Goal: Transaction & Acquisition: Purchase product/service

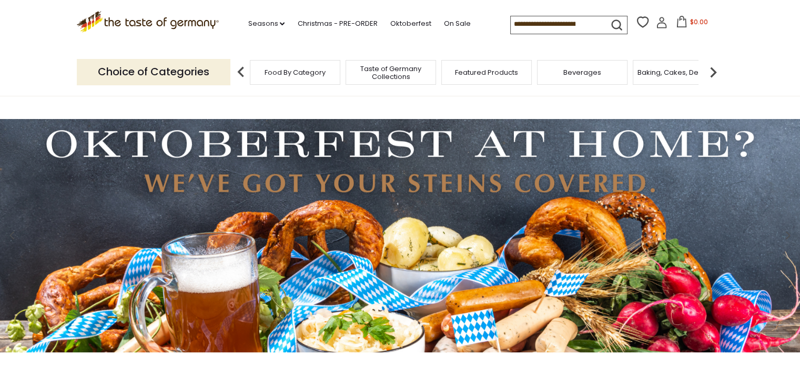
click at [710, 69] on img at bounding box center [713, 72] width 21 height 21
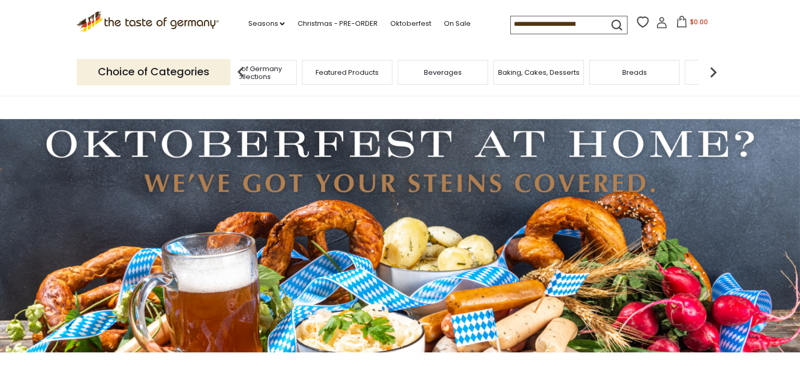
click at [628, 73] on span "Breads" at bounding box center [635, 72] width 25 height 8
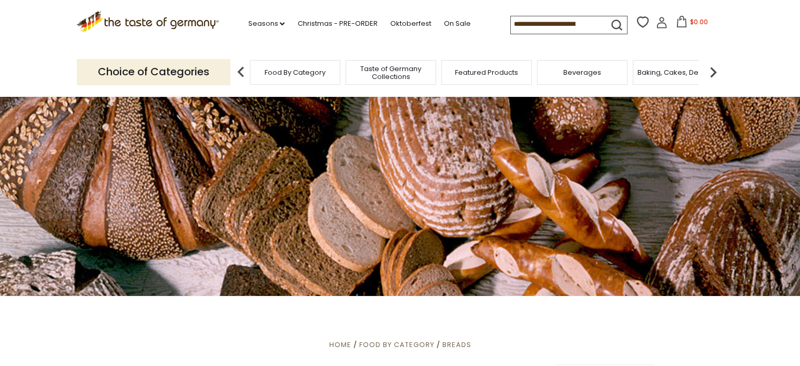
click at [511, 23] on input at bounding box center [555, 23] width 89 height 15
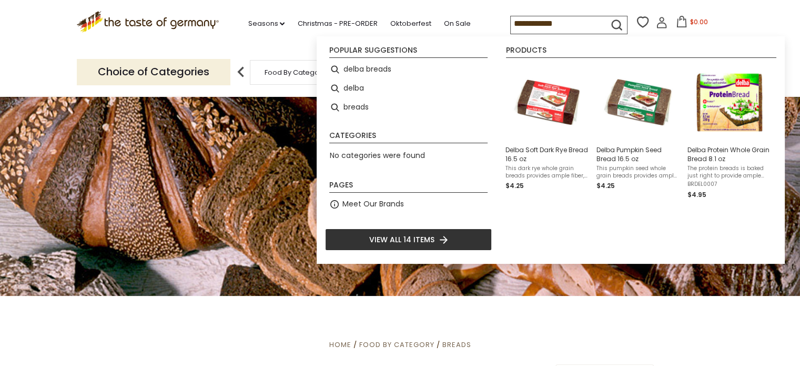
type input "**********"
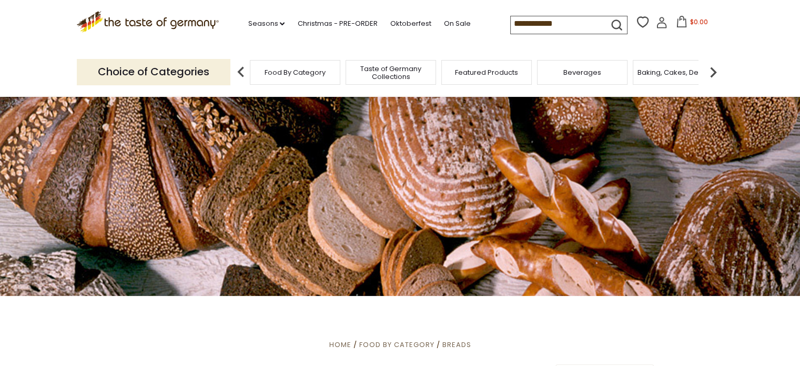
click at [615, 23] on icon "submit" at bounding box center [617, 25] width 14 height 14
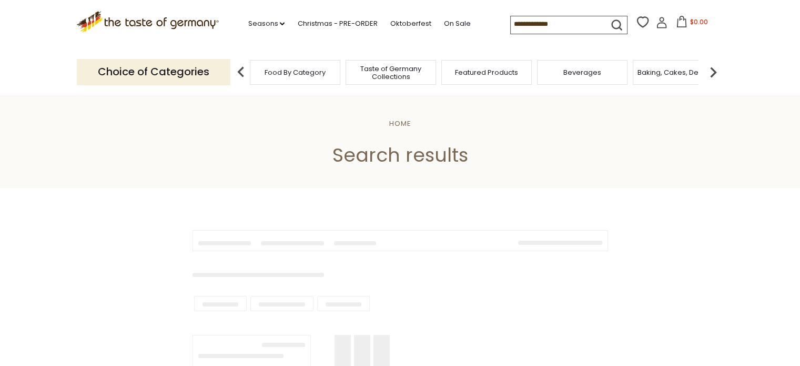
type input "**********"
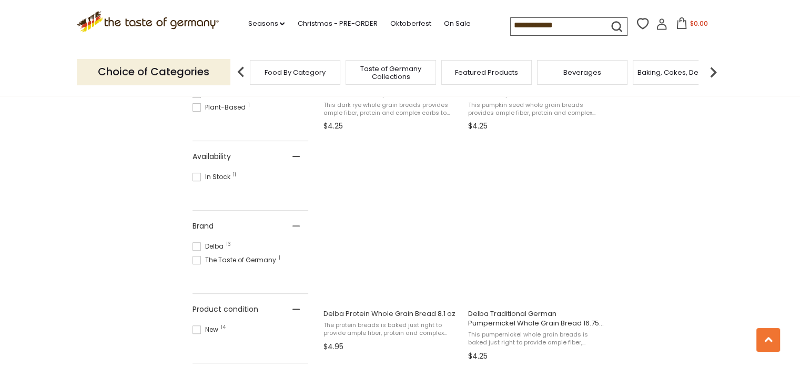
scroll to position [377, 0]
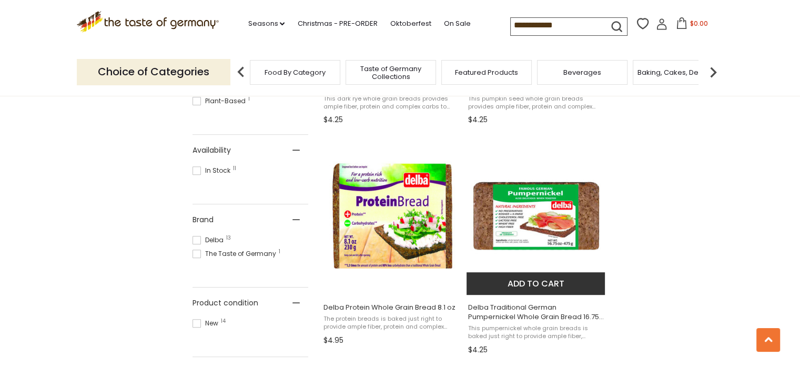
click at [536, 222] on img "Delba Traditional German Pumpernickel Whole Grain Bread 16.75 oz" at bounding box center [536, 215] width 139 height 139
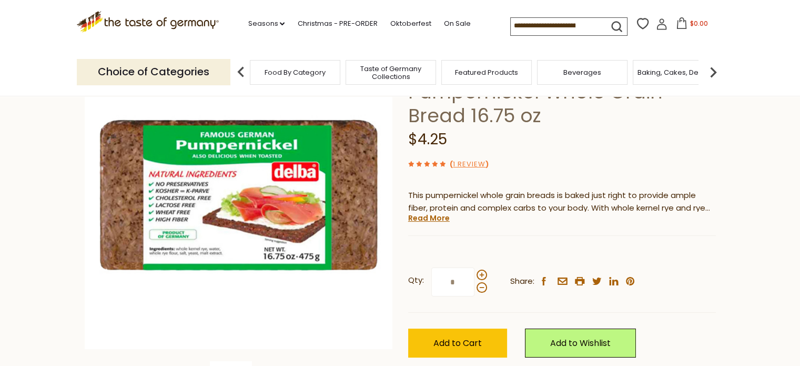
scroll to position [94, 0]
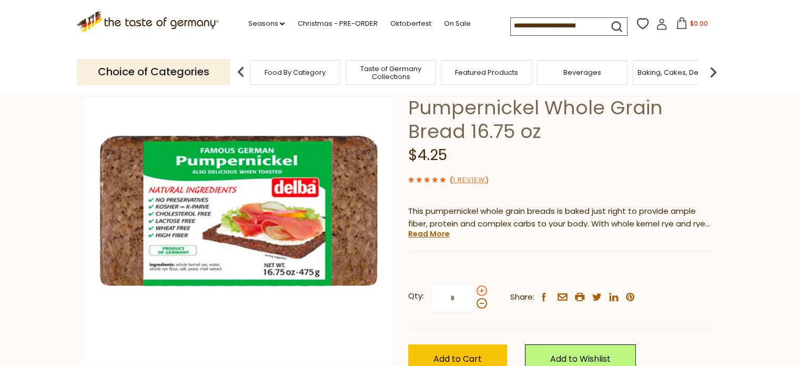
click at [480, 286] on span at bounding box center [482, 290] width 11 height 11
click at [475, 286] on input "*" at bounding box center [453, 297] width 43 height 29
click at [480, 286] on span at bounding box center [482, 290] width 11 height 11
click at [475, 286] on input "*" at bounding box center [453, 297] width 43 height 29
click at [479, 302] on span at bounding box center [482, 303] width 11 height 11
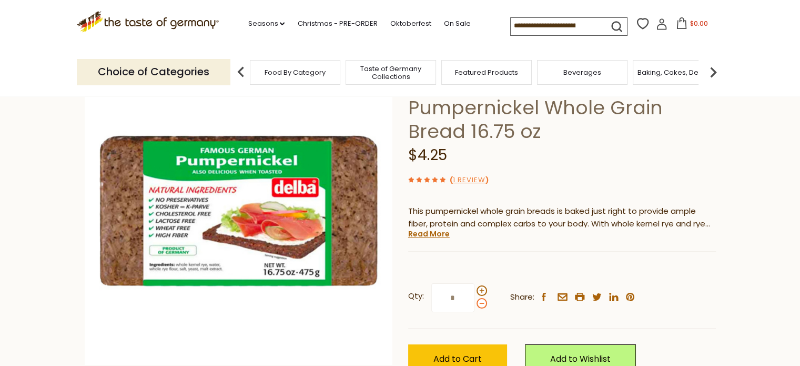
click at [475, 302] on input "*" at bounding box center [453, 297] width 43 height 29
click at [481, 288] on span at bounding box center [482, 290] width 11 height 11
click at [475, 288] on input "*" at bounding box center [453, 297] width 43 height 29
type input "*"
click at [455, 354] on span "Add to Cart" at bounding box center [458, 359] width 48 height 12
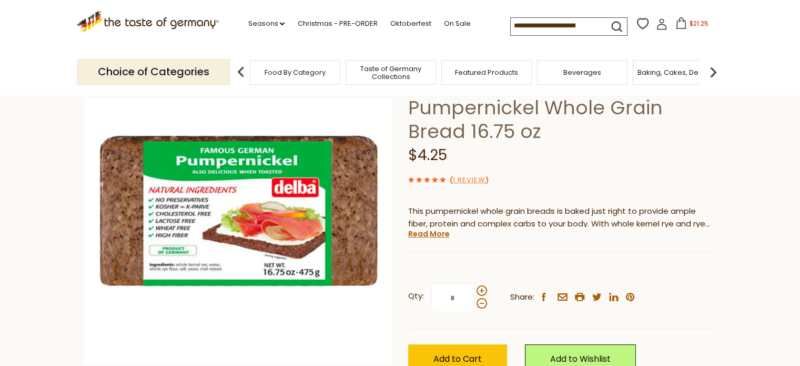
click at [690, 24] on span "$21.25" at bounding box center [698, 23] width 19 height 9
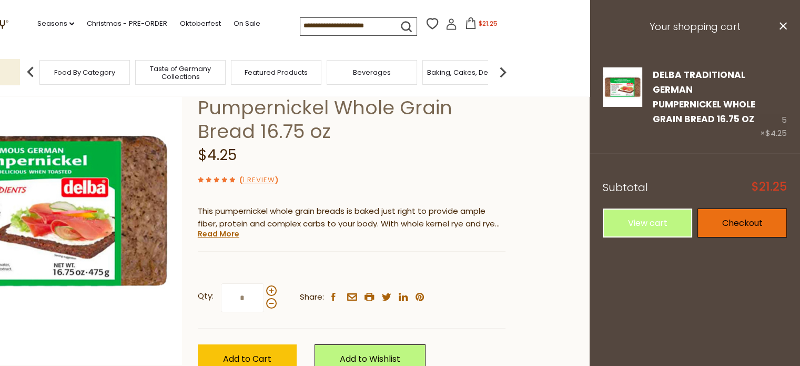
click at [749, 220] on link "Checkout" at bounding box center [742, 222] width 89 height 29
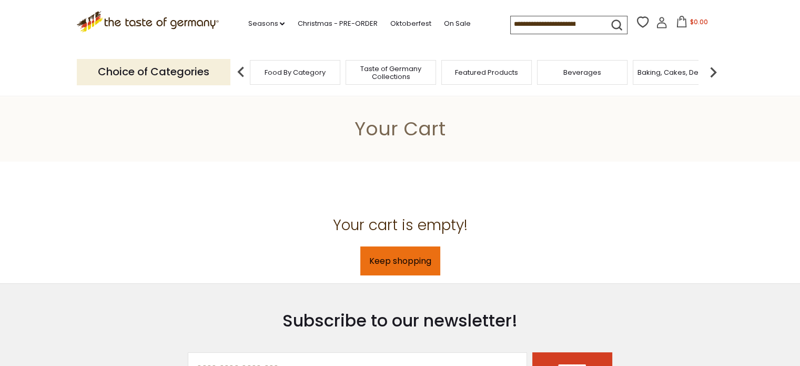
click at [394, 260] on link "Keep shopping" at bounding box center [400, 260] width 80 height 29
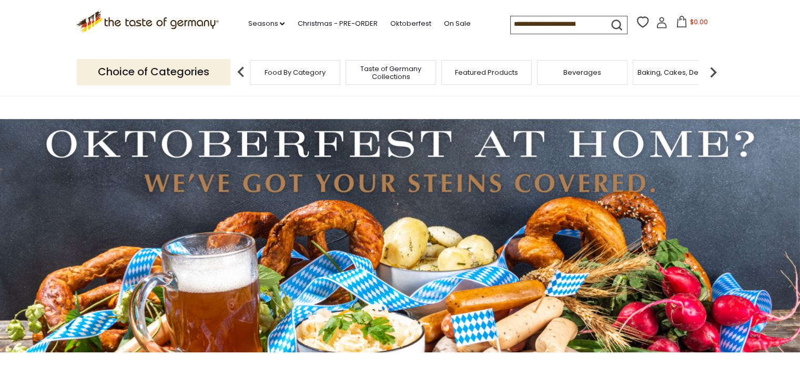
click at [511, 26] on input at bounding box center [555, 23] width 89 height 15
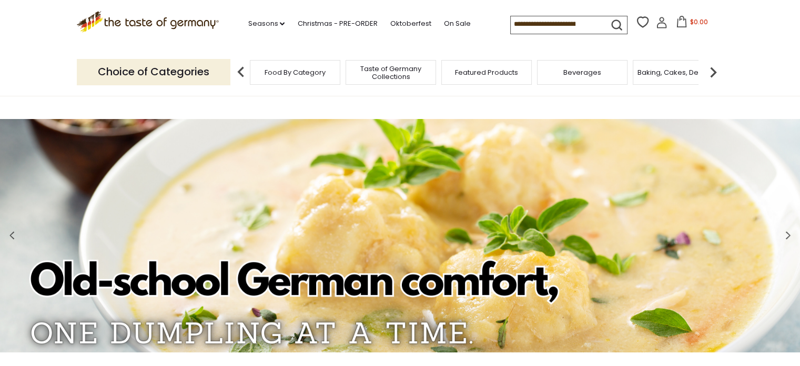
click at [710, 71] on img at bounding box center [713, 72] width 21 height 21
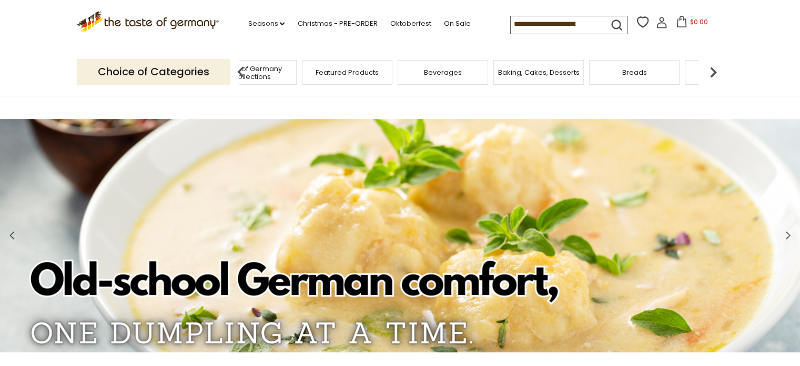
click at [634, 71] on span "Breads" at bounding box center [635, 72] width 25 height 8
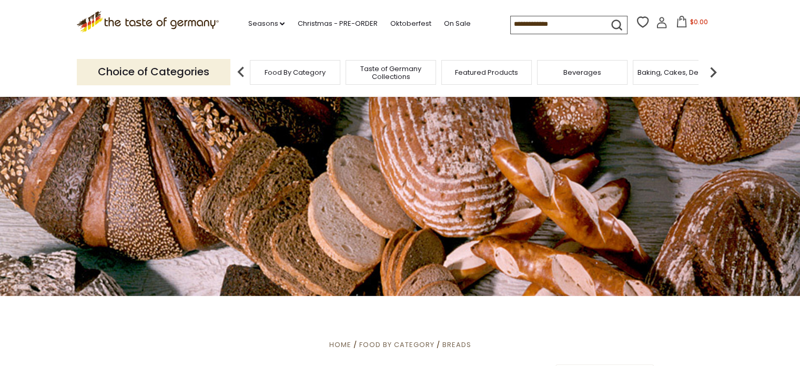
click at [511, 21] on input at bounding box center [555, 23] width 89 height 15
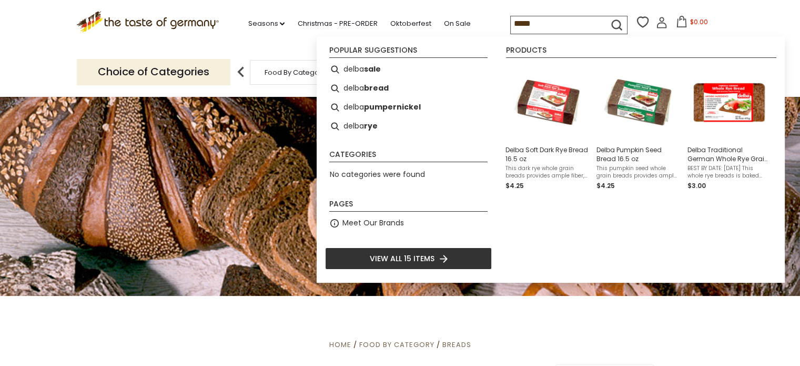
type input "*****"
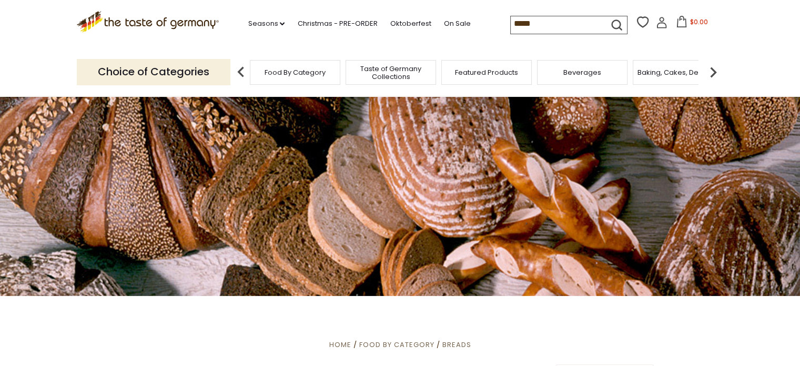
click at [615, 22] on icon "submit" at bounding box center [617, 25] width 14 height 14
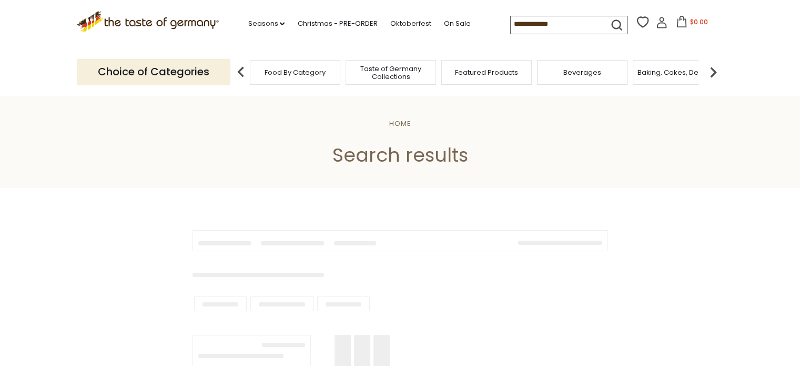
type input "*****"
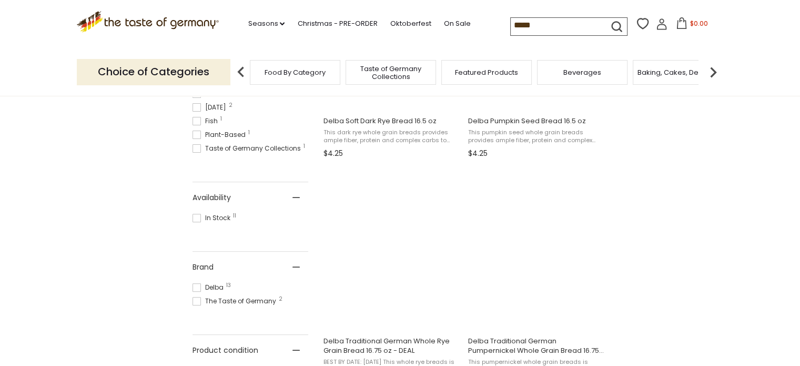
scroll to position [346, 0]
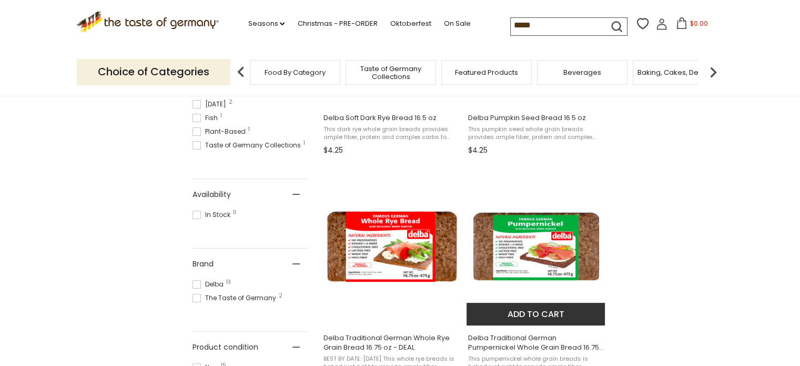
click at [532, 313] on button "Add to cart" at bounding box center [536, 314] width 138 height 23
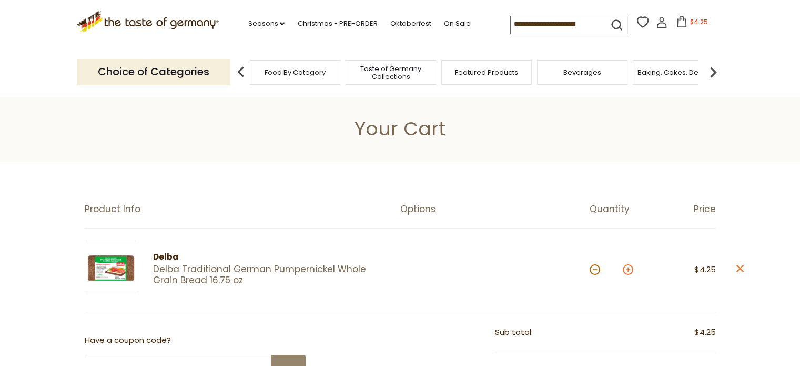
click at [629, 267] on button at bounding box center [628, 269] width 11 height 11
type input "*"
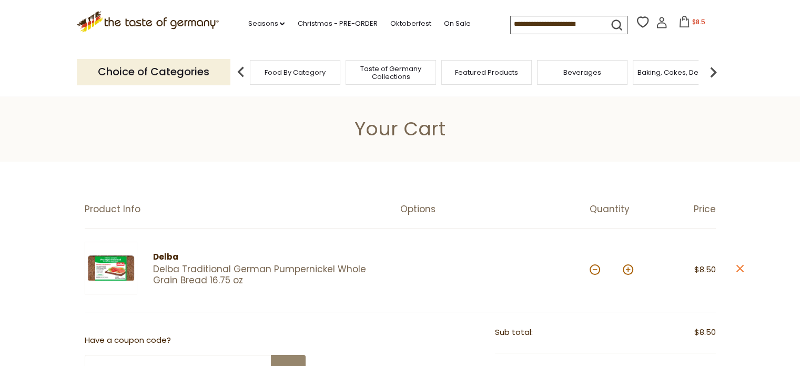
click at [627, 267] on button at bounding box center [628, 269] width 11 height 11
type input "*"
click at [626, 267] on button at bounding box center [628, 269] width 11 height 11
type input "*"
click at [626, 269] on button at bounding box center [628, 269] width 11 height 11
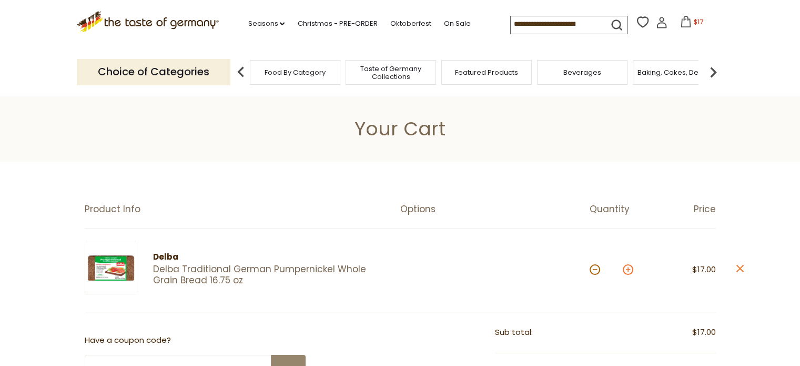
type input "*"
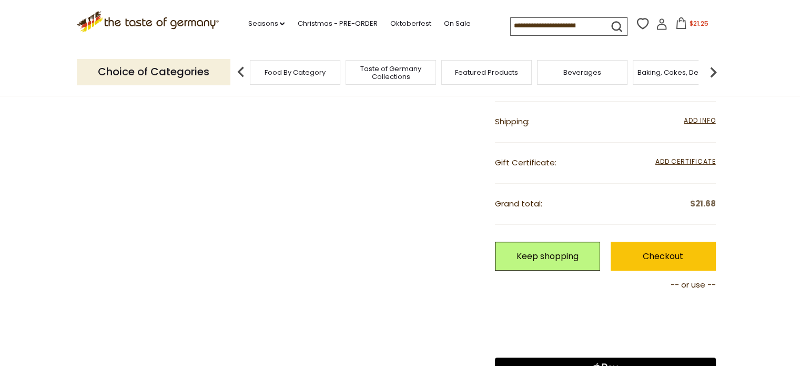
scroll to position [290, 0]
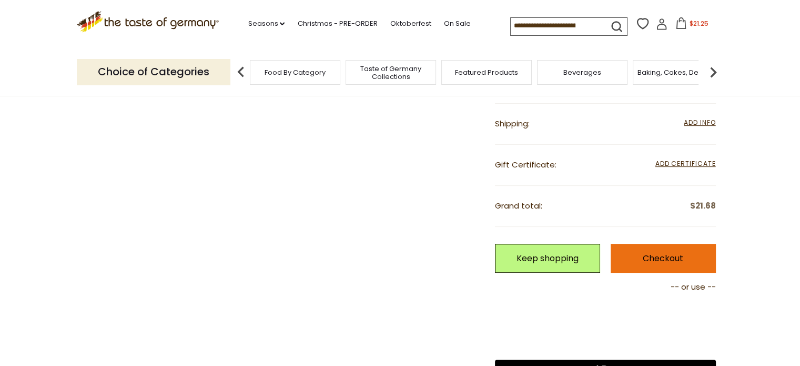
click at [664, 257] on link "Checkout" at bounding box center [663, 258] width 105 height 29
